Goal: Information Seeking & Learning: Learn about a topic

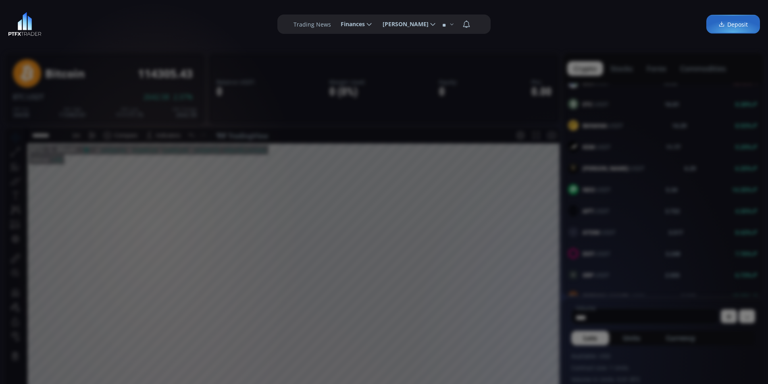
click at [373, 132] on div at bounding box center [393, 135] width 239 height 15
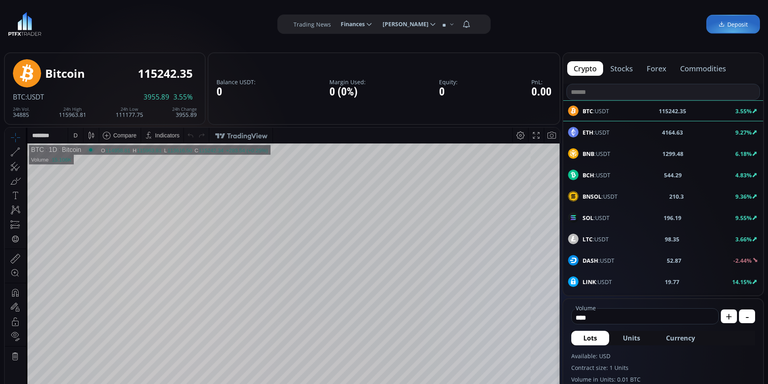
click at [627, 74] on button "stocks" at bounding box center [621, 68] width 35 height 15
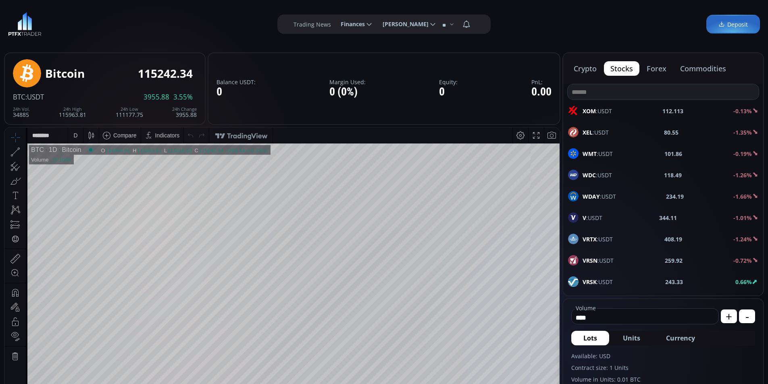
click at [595, 67] on button "crypto" at bounding box center [585, 68] width 36 height 15
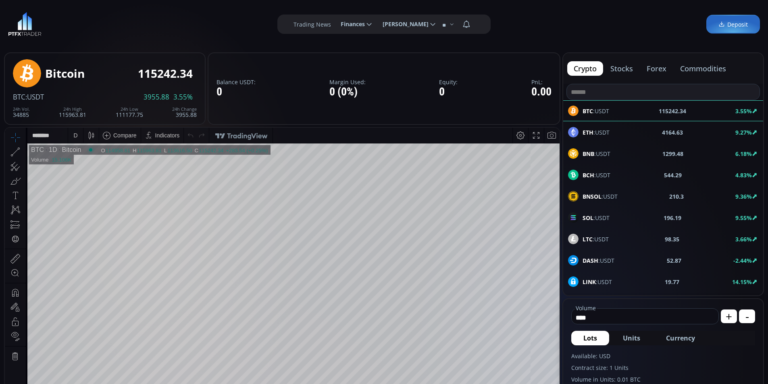
click at [629, 69] on button "stocks" at bounding box center [621, 68] width 35 height 15
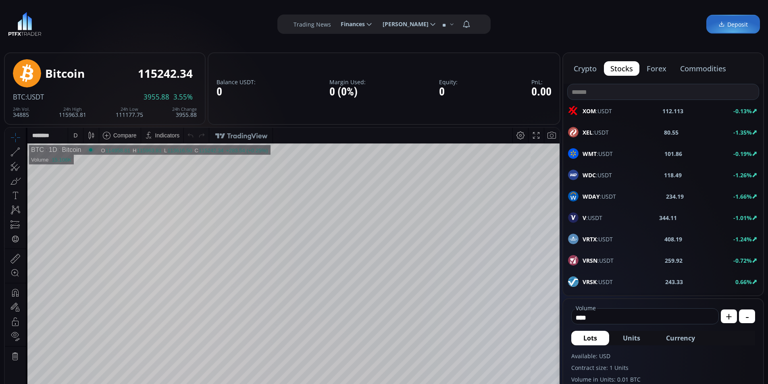
click at [597, 69] on button "crypto" at bounding box center [585, 68] width 36 height 15
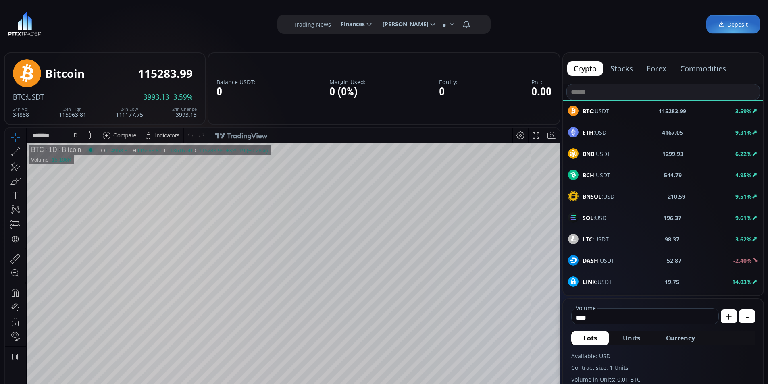
click at [625, 65] on button "stocks" at bounding box center [621, 68] width 35 height 15
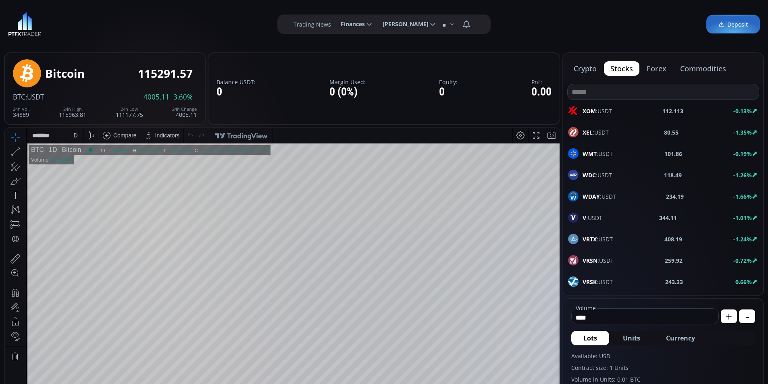
click at [661, 69] on button "forex" at bounding box center [656, 68] width 33 height 15
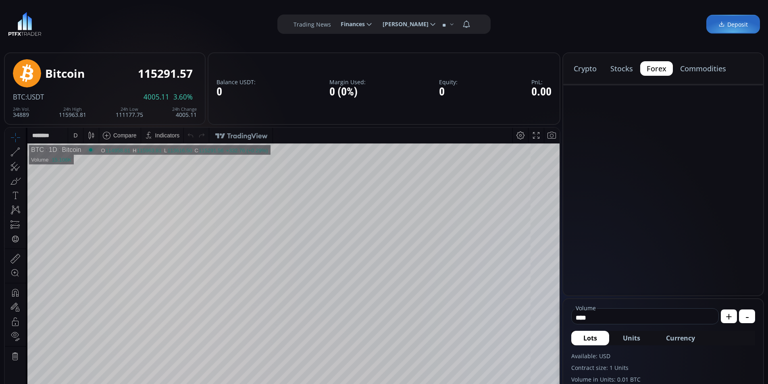
click at [635, 68] on button "stocks" at bounding box center [621, 68] width 35 height 15
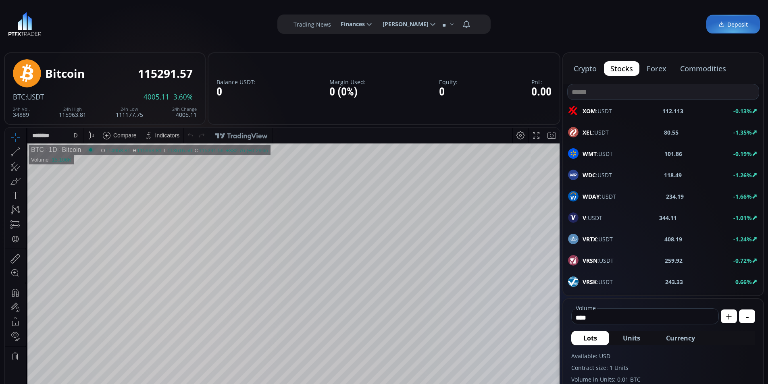
click at [569, 71] on button "crypto" at bounding box center [585, 68] width 36 height 15
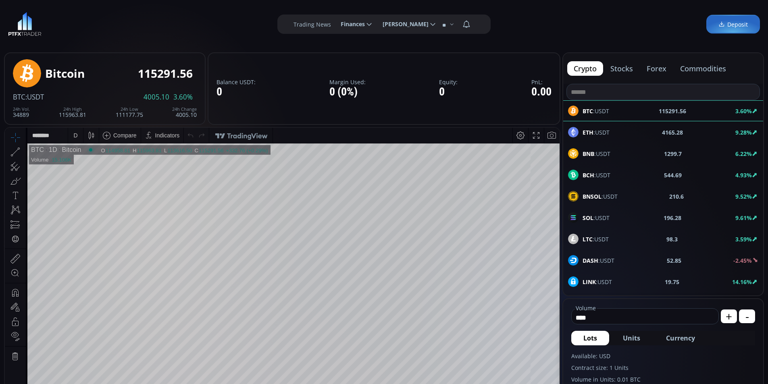
click at [620, 69] on button "stocks" at bounding box center [621, 68] width 35 height 15
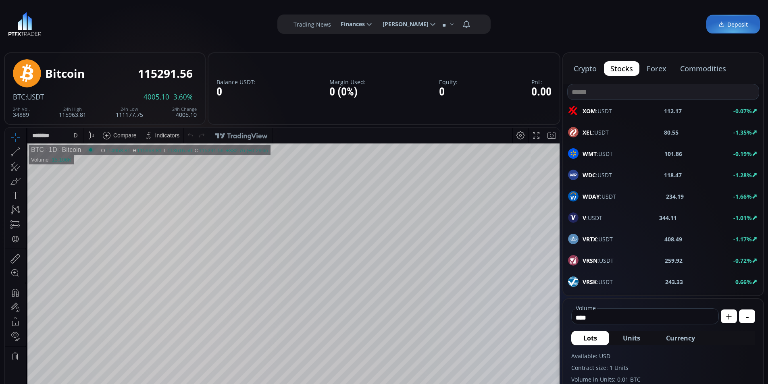
click at [597, 70] on button "crypto" at bounding box center [585, 68] width 36 height 15
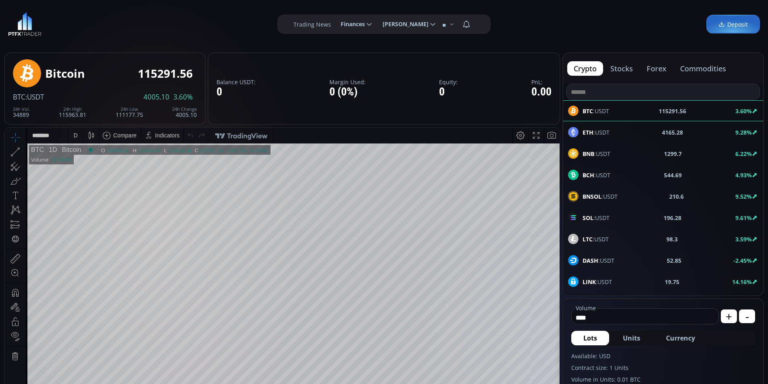
click at [627, 69] on button "stocks" at bounding box center [621, 68] width 35 height 15
